Goal: Task Accomplishment & Management: Manage account settings

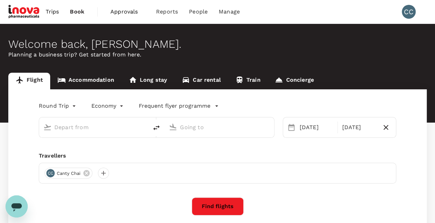
type input "Kuala Lumpur Intl ([GEOGRAPHIC_DATA])"
type input "[GEOGRAPHIC_DATA], [GEOGRAPHIC_DATA] (any)"
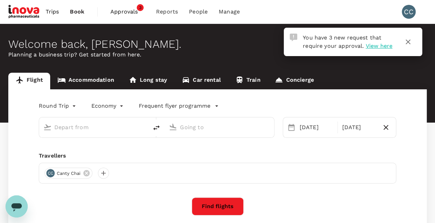
type input "Kuala Lumpur Intl ([GEOGRAPHIC_DATA])"
type input "[GEOGRAPHIC_DATA], [GEOGRAPHIC_DATA] (any)"
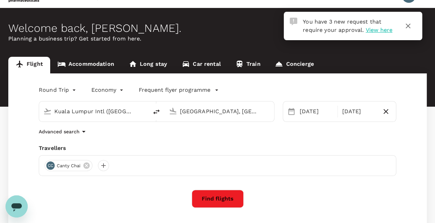
scroll to position [12, 0]
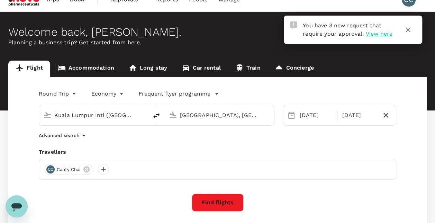
click at [413, 27] on button "button" at bounding box center [407, 29] width 17 height 17
click at [379, 34] on span "View here" at bounding box center [378, 33] width 27 height 7
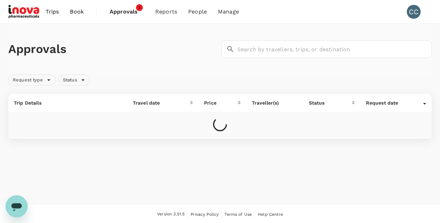
click at [379, 34] on div "Approvals ​ ​" at bounding box center [219, 49] width 423 height 50
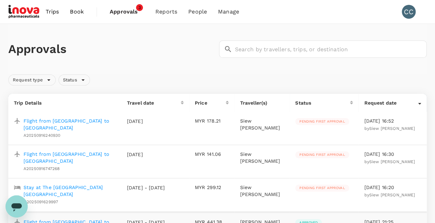
click at [123, 13] on span "Approvals" at bounding box center [127, 12] width 35 height 8
click at [318, 124] on div "Pending first approval" at bounding box center [322, 121] width 54 height 7
click at [48, 118] on p "Flight from [GEOGRAPHIC_DATA] to [GEOGRAPHIC_DATA]" at bounding box center [70, 124] width 92 height 14
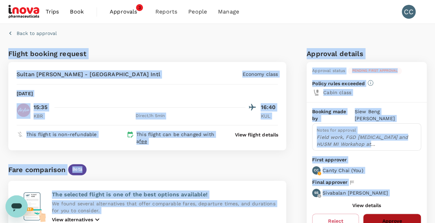
click at [403, 214] on button "Approve" at bounding box center [392, 220] width 58 height 15
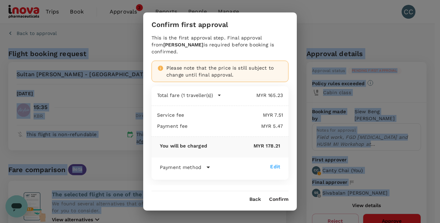
click at [279, 198] on button "Confirm" at bounding box center [278, 199] width 19 height 6
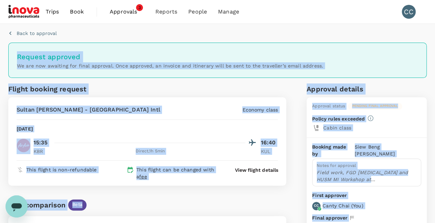
click at [434, 188] on div "Back to approval Request approved We are now awaiting for final approval. Once …" at bounding box center [217, 221] width 435 height 395
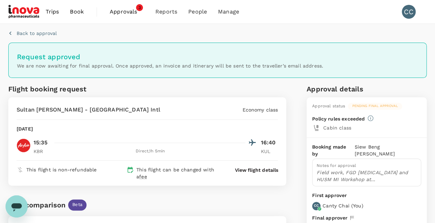
click at [123, 9] on span "Approvals" at bounding box center [127, 12] width 35 height 8
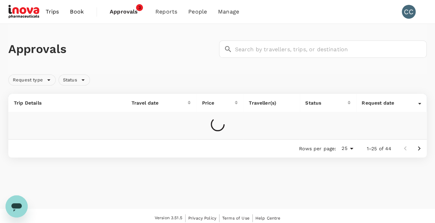
click at [123, 9] on span "Approvals" at bounding box center [127, 12] width 35 height 8
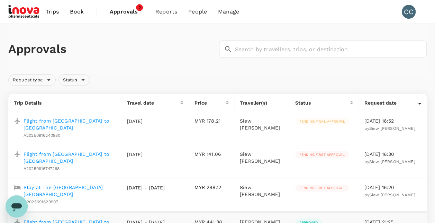
click at [36, 152] on p "Flight from [GEOGRAPHIC_DATA] to [GEOGRAPHIC_DATA]" at bounding box center [70, 157] width 92 height 14
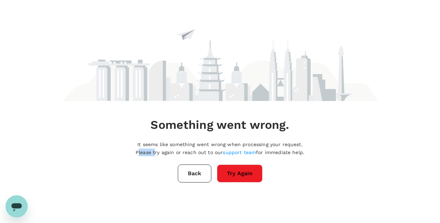
click at [36, 152] on div "Something went wrong. It seems like something went wrong when processing your r…" at bounding box center [220, 90] width 440 height 181
click at [243, 172] on button "Try Again" at bounding box center [240, 173] width 46 height 18
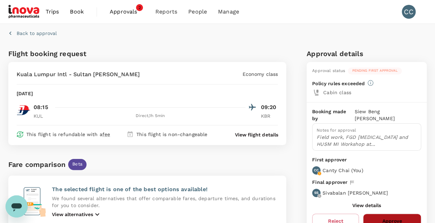
click at [395, 216] on button "Approve" at bounding box center [392, 220] width 58 height 15
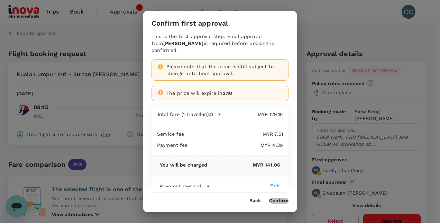
click at [280, 202] on button "Confirm" at bounding box center [278, 201] width 19 height 6
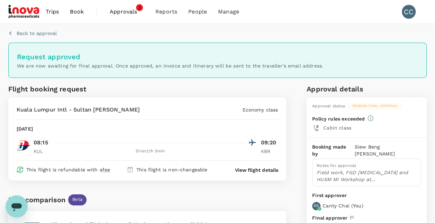
click at [122, 10] on span "Approvals" at bounding box center [127, 12] width 35 height 8
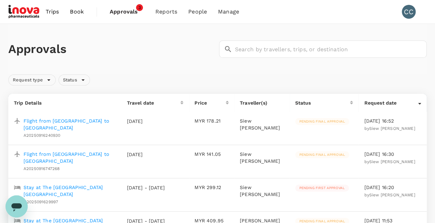
click at [97, 186] on p "Stay at The [GEOGRAPHIC_DATA] [GEOGRAPHIC_DATA]" at bounding box center [70, 191] width 92 height 14
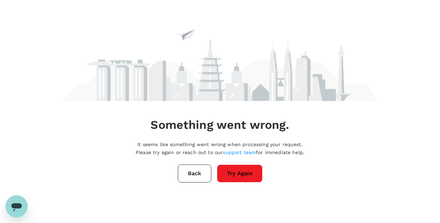
click at [240, 178] on button "Try Again" at bounding box center [240, 173] width 46 height 18
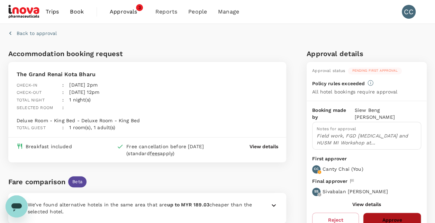
click at [388, 212] on button "Approve" at bounding box center [392, 219] width 58 height 15
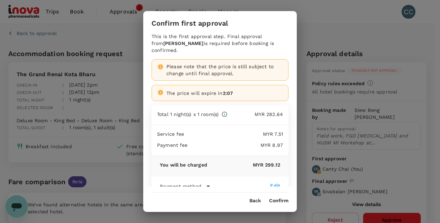
click at [281, 198] on button "Confirm" at bounding box center [278, 201] width 19 height 6
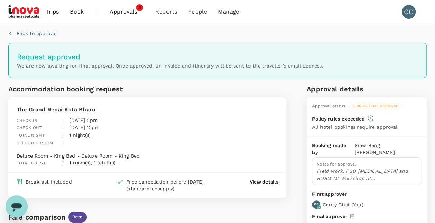
click at [127, 11] on span "Approvals" at bounding box center [127, 12] width 35 height 8
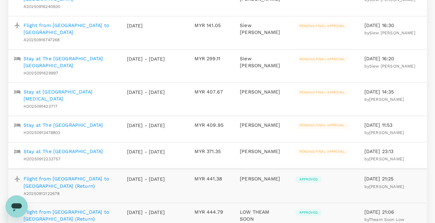
scroll to position [125, 0]
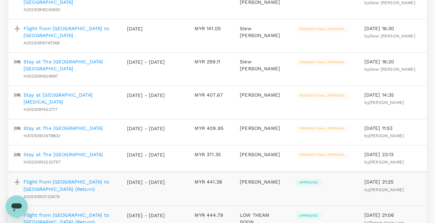
click at [70, 151] on p "Stay at The [GEOGRAPHIC_DATA]" at bounding box center [63, 154] width 79 height 7
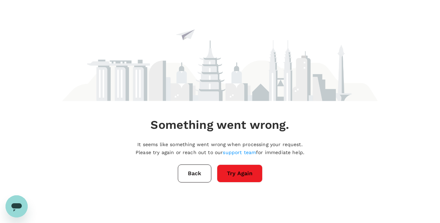
click at [225, 162] on div "Something went wrong. It seems like something went wrong when processing your r…" at bounding box center [219, 90] width 315 height 181
click at [229, 171] on button "Try Again" at bounding box center [240, 173] width 46 height 18
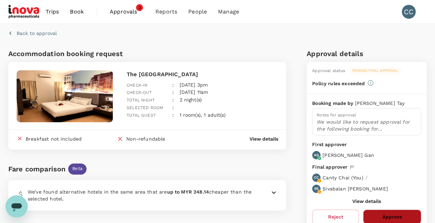
click at [397, 216] on button "Approve" at bounding box center [392, 216] width 58 height 15
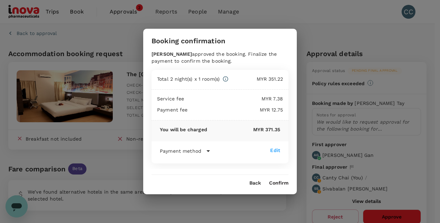
click at [283, 183] on button "Confirm" at bounding box center [278, 183] width 19 height 6
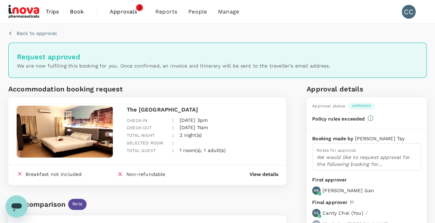
click at [126, 13] on span "Approvals" at bounding box center [127, 12] width 35 height 8
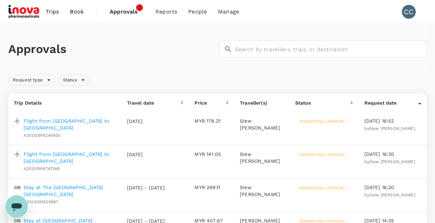
click at [56, 121] on p "Flight from [GEOGRAPHIC_DATA] to [GEOGRAPHIC_DATA]" at bounding box center [70, 124] width 92 height 14
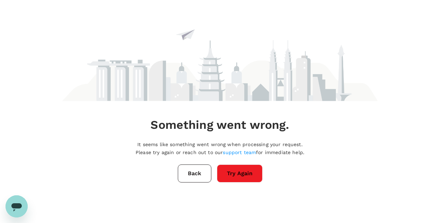
click at [56, 121] on div "Something went wrong. It seems like something went wrong when processing your r…" at bounding box center [220, 90] width 332 height 181
click at [232, 180] on button "Try Again" at bounding box center [240, 173] width 46 height 18
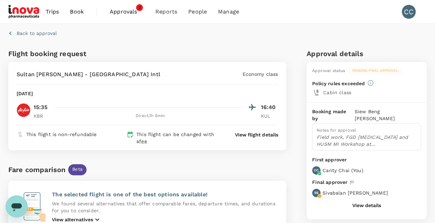
click at [124, 11] on span "Approvals" at bounding box center [127, 12] width 35 height 8
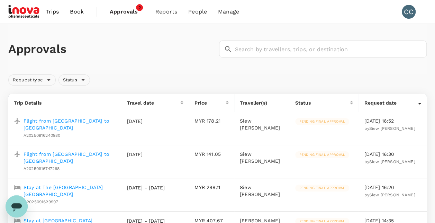
click at [98, 186] on p "Stay at The [GEOGRAPHIC_DATA] [GEOGRAPHIC_DATA]" at bounding box center [70, 191] width 92 height 14
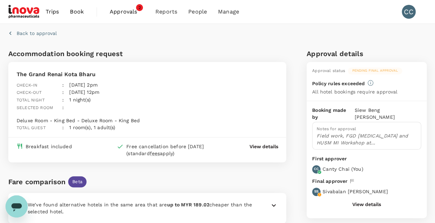
click at [123, 10] on span "Approvals" at bounding box center [127, 12] width 35 height 8
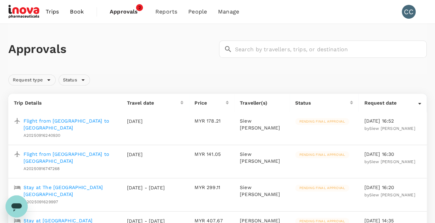
click at [59, 186] on p "Stay at The [GEOGRAPHIC_DATA] [GEOGRAPHIC_DATA]" at bounding box center [70, 191] width 92 height 14
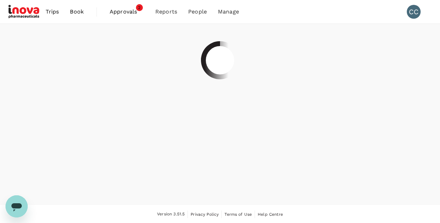
click at [59, 186] on div at bounding box center [220, 114] width 440 height 181
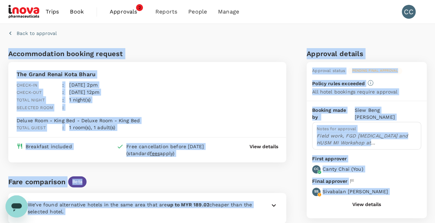
click at [121, 12] on span "Approvals" at bounding box center [127, 12] width 35 height 8
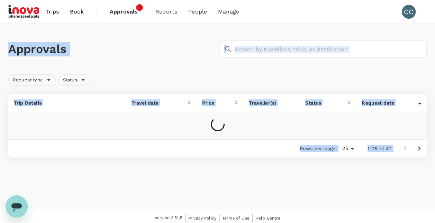
click at [121, 12] on span "Approvals" at bounding box center [127, 12] width 35 height 8
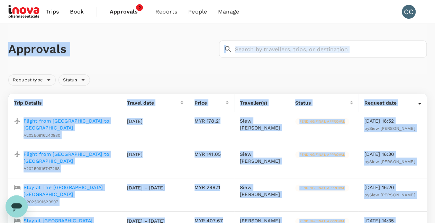
click at [323, 72] on div "Request type Status" at bounding box center [216, 79] width 421 height 14
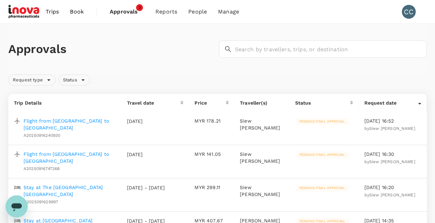
click at [129, 8] on span "Approvals" at bounding box center [127, 12] width 35 height 8
click at [129, 12] on span "Approvals" at bounding box center [127, 12] width 35 height 8
click at [55, 185] on p "Stay at The [GEOGRAPHIC_DATA] [GEOGRAPHIC_DATA]" at bounding box center [70, 191] width 92 height 14
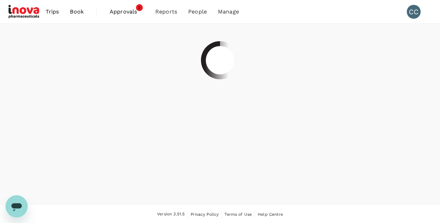
click at [55, 185] on div at bounding box center [220, 114] width 440 height 181
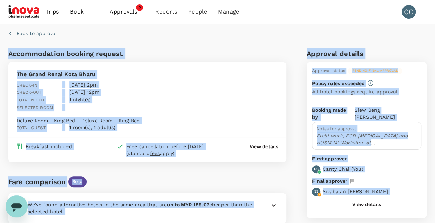
click at [276, 43] on div "Back to approval Accommodation booking request The Grand Renai Kota Bharu Check…" at bounding box center [217, 203] width 435 height 358
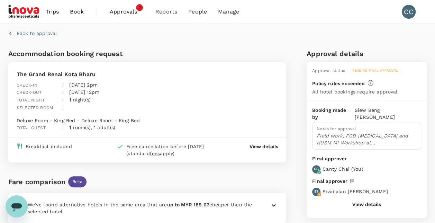
click at [121, 14] on span "Approvals" at bounding box center [127, 12] width 35 height 8
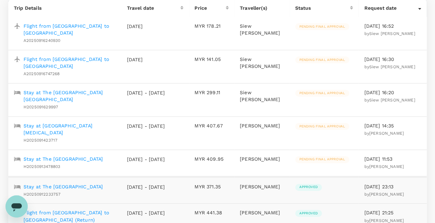
scroll to position [140, 0]
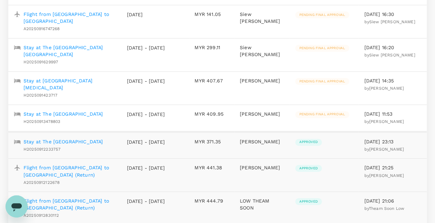
click at [83, 46] on p "Stay at The [GEOGRAPHIC_DATA] [GEOGRAPHIC_DATA]" at bounding box center [70, 51] width 92 height 14
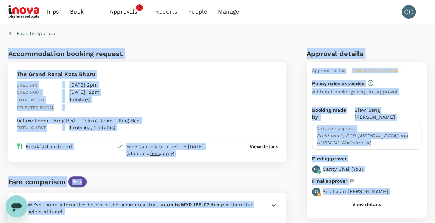
click at [410, 82] on div "Policy rules exceeded" at bounding box center [366, 83] width 109 height 7
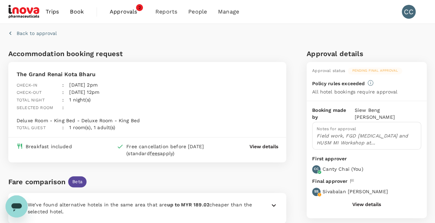
click at [120, 13] on span "Approvals" at bounding box center [127, 12] width 35 height 8
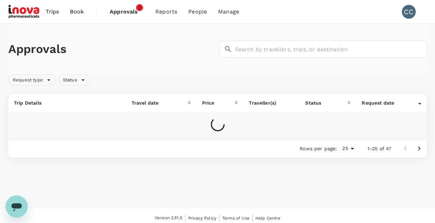
click at [120, 13] on span "Approvals" at bounding box center [127, 12] width 35 height 8
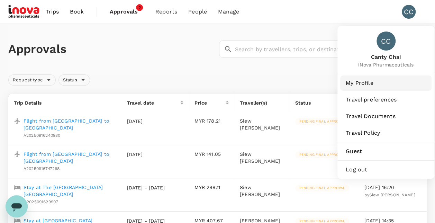
click at [361, 77] on link "My Profile" at bounding box center [385, 82] width 91 height 15
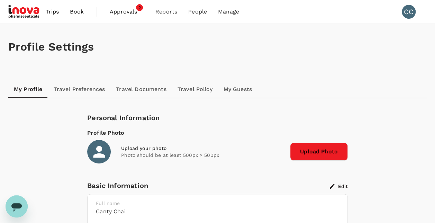
click at [121, 7] on span "Approvals 2" at bounding box center [127, 11] width 35 height 11
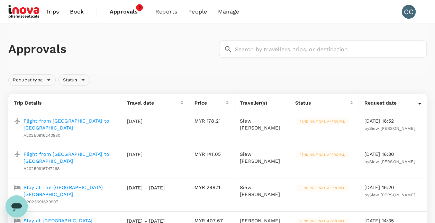
click at [47, 186] on p "Stay at The [GEOGRAPHIC_DATA] [GEOGRAPHIC_DATA]" at bounding box center [70, 191] width 92 height 14
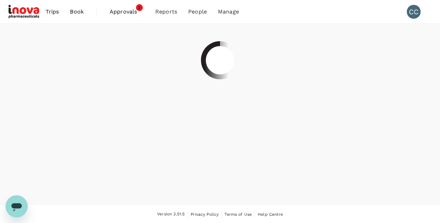
click at [47, 186] on div at bounding box center [220, 114] width 440 height 181
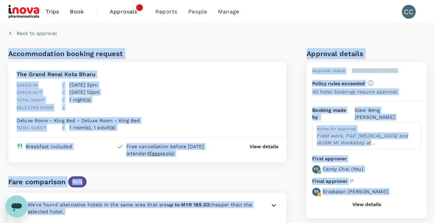
click at [421, 49] on h6 "Approval details" at bounding box center [366, 53] width 120 height 11
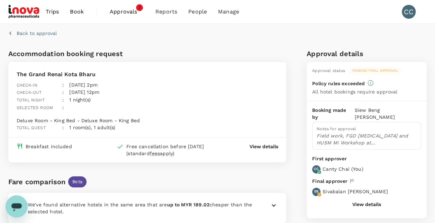
click at [125, 10] on span "Approvals" at bounding box center [127, 12] width 35 height 8
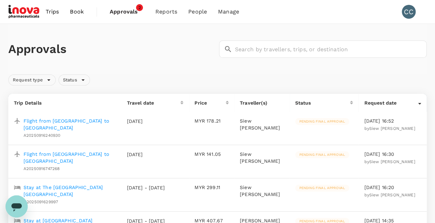
click at [66, 217] on p "Stay at [GEOGRAPHIC_DATA][MEDICAL_DATA]" at bounding box center [70, 224] width 92 height 14
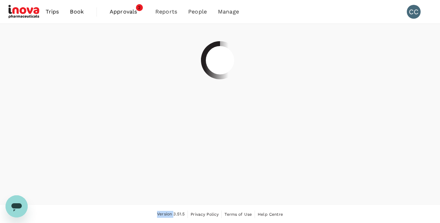
click at [66, 212] on div "Version 3.51.5 Privacy Policy Terms of Use Help Centre" at bounding box center [219, 214] width 423 height 8
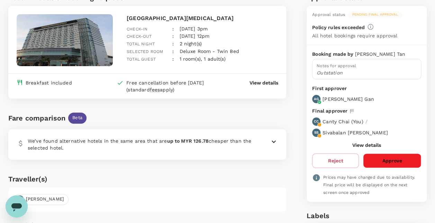
scroll to position [53, 0]
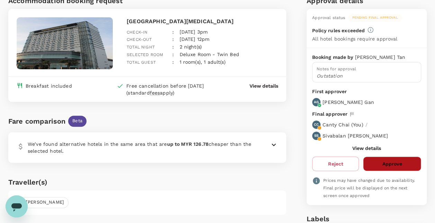
click at [385, 164] on button "Approve" at bounding box center [392, 163] width 58 height 15
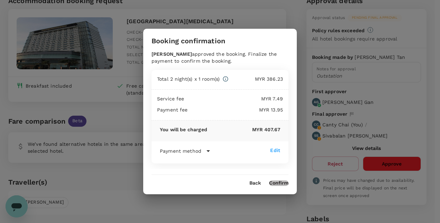
click at [280, 181] on button "Confirm" at bounding box center [278, 183] width 19 height 6
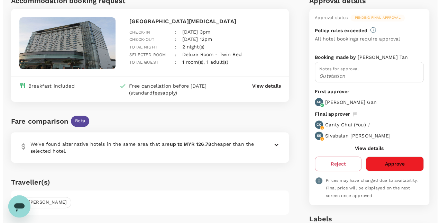
scroll to position [0, 0]
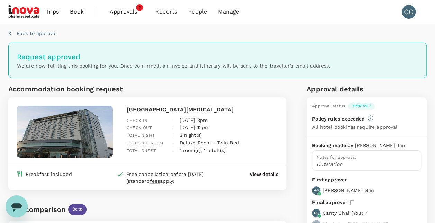
click at [121, 12] on span "Approvals" at bounding box center [127, 12] width 35 height 8
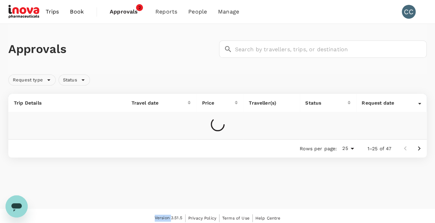
click at [121, 12] on span "Approvals" at bounding box center [127, 12] width 35 height 8
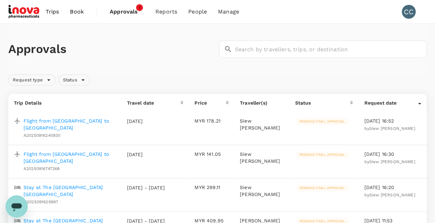
click at [61, 217] on p "Stay at The [GEOGRAPHIC_DATA]" at bounding box center [63, 220] width 79 height 7
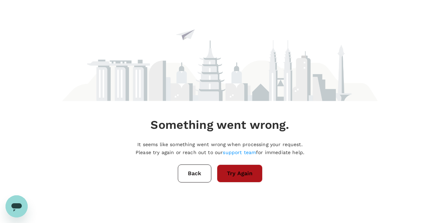
click at [232, 173] on button "Try Again" at bounding box center [240, 173] width 46 height 18
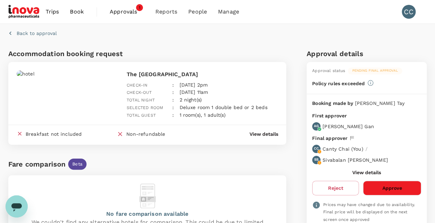
click at [389, 186] on button "Approve" at bounding box center [392, 187] width 58 height 15
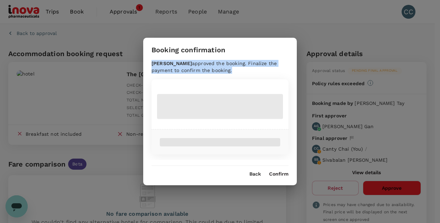
click at [389, 186] on div "Booking confirmation Ai Mei Gan approved the booking. Finalize the payment to c…" at bounding box center [220, 111] width 440 height 223
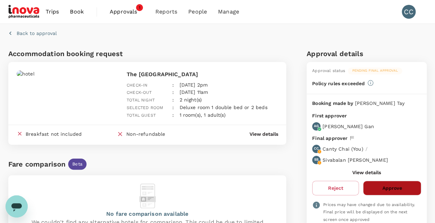
click at [389, 186] on button "Approve" at bounding box center [392, 187] width 58 height 15
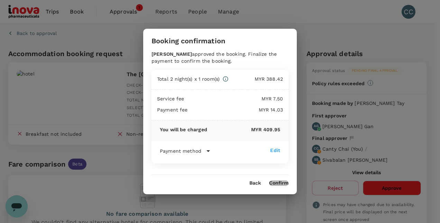
click at [278, 184] on button "Confirm" at bounding box center [278, 183] width 19 height 6
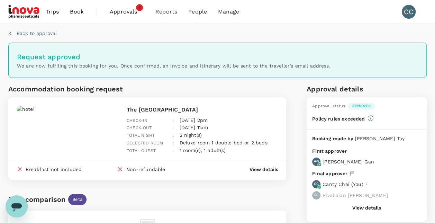
click at [125, 16] on span "Approvals" at bounding box center [127, 12] width 35 height 8
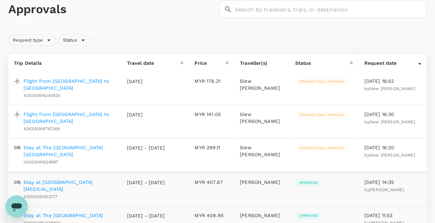
scroll to position [35, 0]
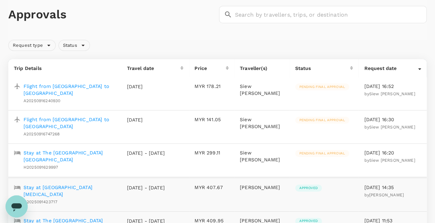
click at [85, 149] on p "Stay at The [GEOGRAPHIC_DATA] [GEOGRAPHIC_DATA]" at bounding box center [70, 156] width 92 height 14
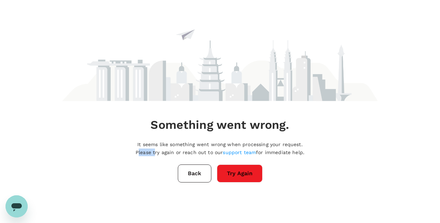
click at [85, 149] on div "Something went wrong. It seems like something went wrong when processing your r…" at bounding box center [219, 90] width 315 height 181
click at [239, 167] on button "Try Again" at bounding box center [240, 173] width 46 height 18
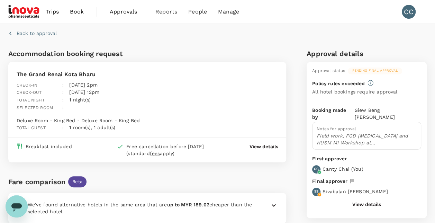
click at [120, 12] on span "Approvals" at bounding box center [127, 12] width 35 height 8
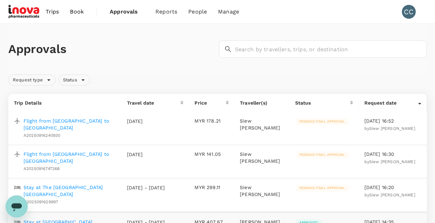
click at [319, 156] on span "Pending final approval" at bounding box center [322, 154] width 54 height 5
click at [85, 153] on p "Flight from [GEOGRAPHIC_DATA] to [GEOGRAPHIC_DATA]" at bounding box center [70, 157] width 92 height 14
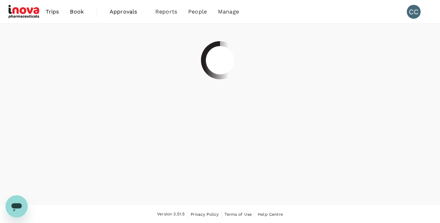
click at [85, 153] on div at bounding box center [220, 114] width 440 height 181
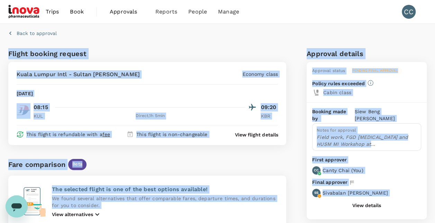
click at [179, 119] on div "Kuala Lumpur Intl - Sultan [PERSON_NAME] Economy class [DATE] 08:15 09:20 KUL D…" at bounding box center [147, 103] width 278 height 83
